Goal: Task Accomplishment & Management: Complete application form

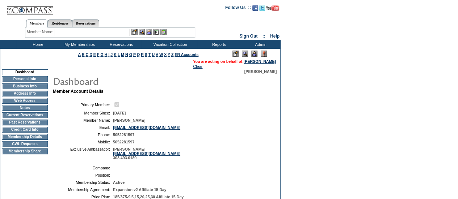
click at [41, 147] on td "CWL Requests" at bounding box center [25, 144] width 46 height 6
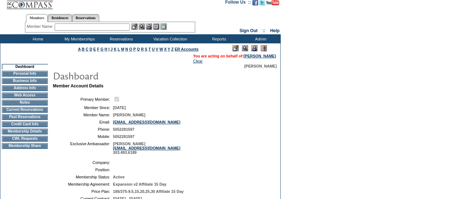
scroll to position [7, 0]
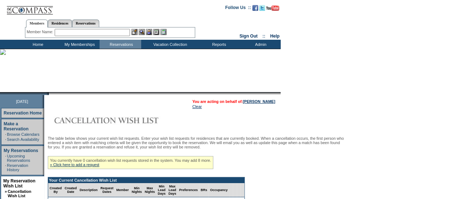
scroll to position [109, 0]
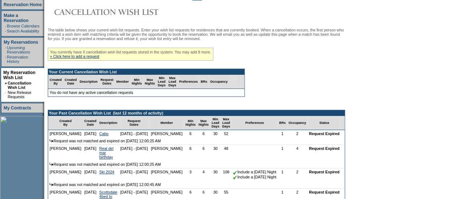
click at [97, 61] on div "You currently have 0 cancellation wish list requests stored in the system. You …" at bounding box center [130, 54] width 165 height 13
click at [96, 55] on div "You currently have 0 cancellation wish list requests stored in the system. You …" at bounding box center [130, 54] width 165 height 13
click at [98, 59] on link "» Click here to add a request" at bounding box center [74, 56] width 49 height 4
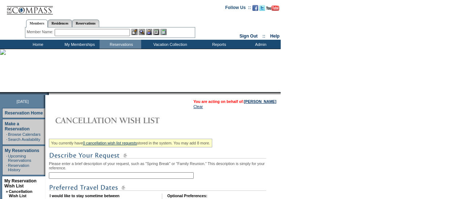
scroll to position [51, 0]
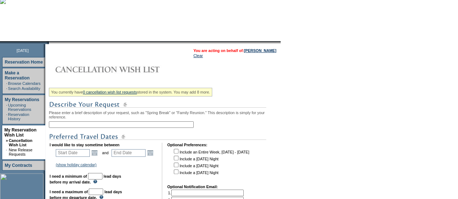
click at [128, 128] on input "text" at bounding box center [121, 125] width 145 height 7
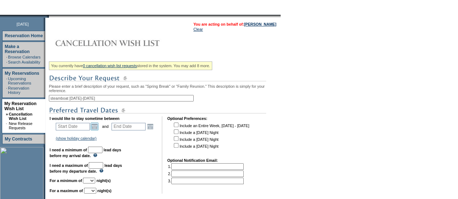
type input "steamboat dec 20-26"
click at [98, 128] on link "Open the calendar popup." at bounding box center [94, 127] width 8 height 8
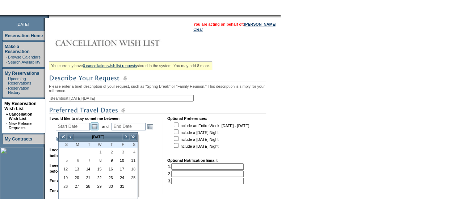
scroll to position [128, 0]
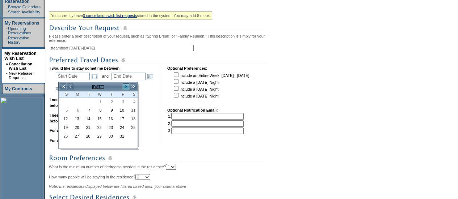
click at [128, 83] on link ">" at bounding box center [125, 86] width 7 height 7
click at [127, 83] on link ">" at bounding box center [125, 86] width 7 height 7
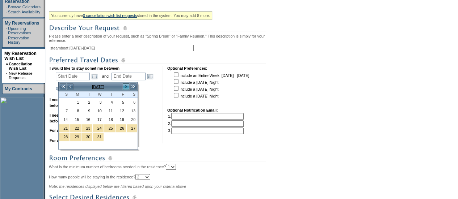
click at [127, 83] on link ">" at bounding box center [125, 86] width 7 height 7
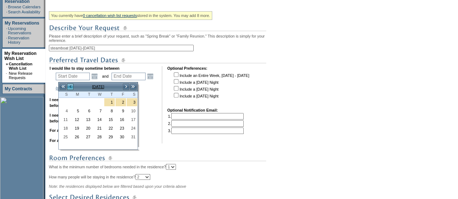
click at [69, 88] on link "<" at bounding box center [70, 86] width 7 height 7
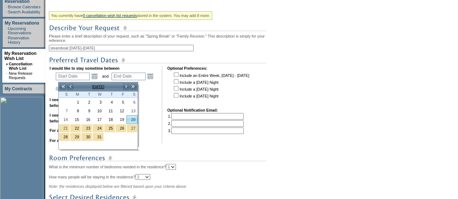
click at [133, 121] on link "20" at bounding box center [132, 120] width 10 height 8
type input "2025-12-20"
type input "2025-12-21"
type input "12/20/2025"
type input "12/21/2025"
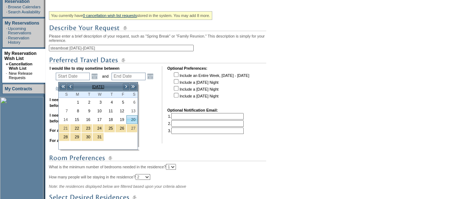
type input "79"
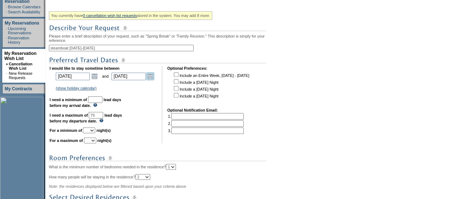
click at [153, 78] on link "Open the calendar popup." at bounding box center [150, 76] width 8 height 8
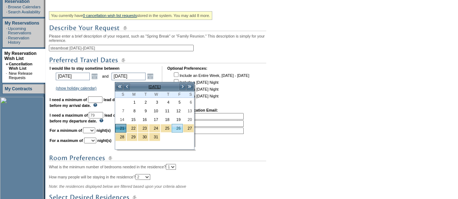
click at [179, 126] on link "26" at bounding box center [177, 128] width 10 height 8
type input "2025-12-26"
type input "12/26/2025"
type input "84"
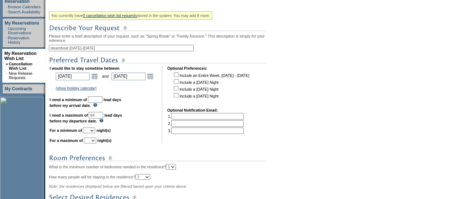
click at [100, 103] on input "text" at bounding box center [95, 100] width 14 height 7
type input "30"
click at [95, 133] on select "1 2 3 4 5 6 7 8 9 10 11 12 13 14" at bounding box center [89, 131] width 12 height 6
select select "6"
click at [92, 131] on select "1 2 3 4 5 6 7 8 9 10 11 12 13 14" at bounding box center [89, 131] width 12 height 6
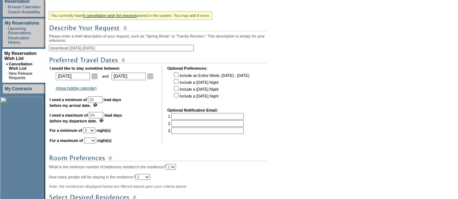
click at [96, 143] on select "1 2 3 4 5 6 7 8 9 10 11 12 13 14" at bounding box center [90, 141] width 12 height 6
select select "6"
click at [93, 141] on select "1 2 3 4 5 6 7 8 9 10 11 12 13 14" at bounding box center [90, 141] width 12 height 6
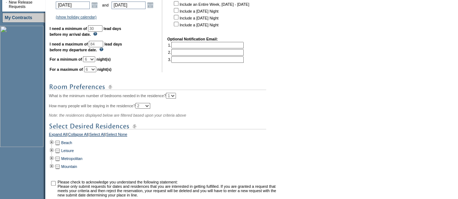
scroll to position [199, 0]
click at [54, 170] on td at bounding box center [52, 166] width 6 height 8
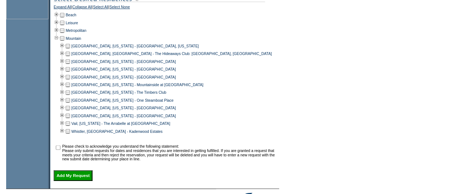
scroll to position [328, 0]
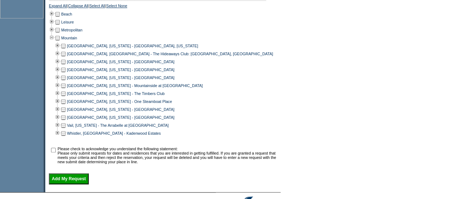
click at [66, 106] on td at bounding box center [63, 102] width 6 height 8
click at [60, 155] on td "Please check to acknowledge you understand the following statement: Please only…" at bounding box center [168, 155] width 220 height 17
click at [56, 153] on input "checkbox" at bounding box center [53, 150] width 5 height 5
checkbox input "true"
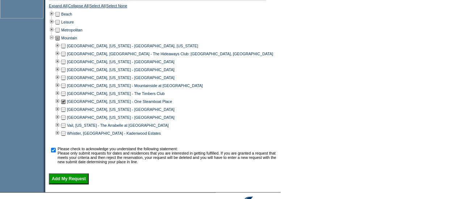
click at [62, 183] on input "Add My Request" at bounding box center [69, 179] width 40 height 11
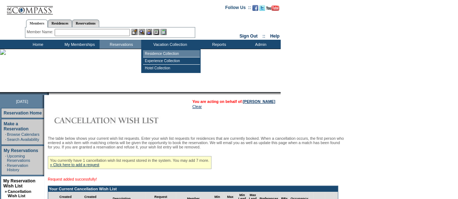
click at [152, 53] on td "Residence Collection" at bounding box center [171, 53] width 57 height 7
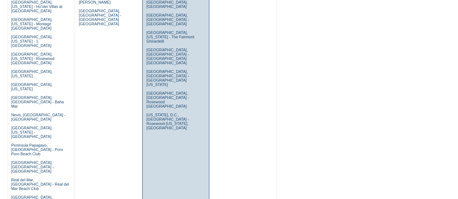
scroll to position [86, 0]
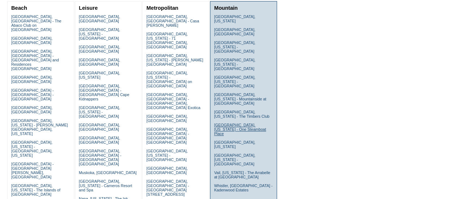
click at [236, 123] on link "[GEOGRAPHIC_DATA], [US_STATE] - One Steamboat Place" at bounding box center [240, 129] width 52 height 13
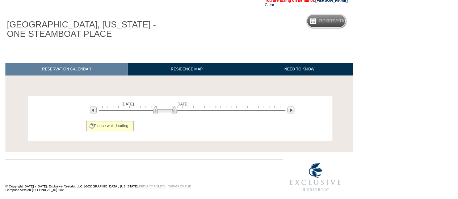
scroll to position [62, 0]
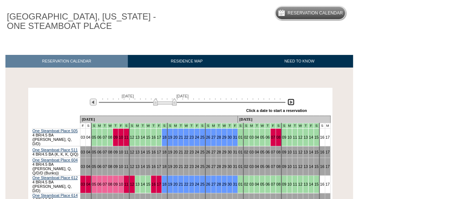
click at [293, 105] on img at bounding box center [290, 102] width 7 height 7
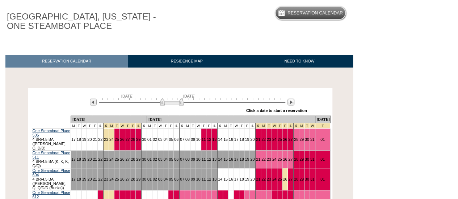
click at [217, 135] on td "14" at bounding box center [219, 140] width 5 height 22
click at [218, 137] on link "14" at bounding box center [220, 139] width 4 height 4
